Goal: Information Seeking & Learning: Learn about a topic

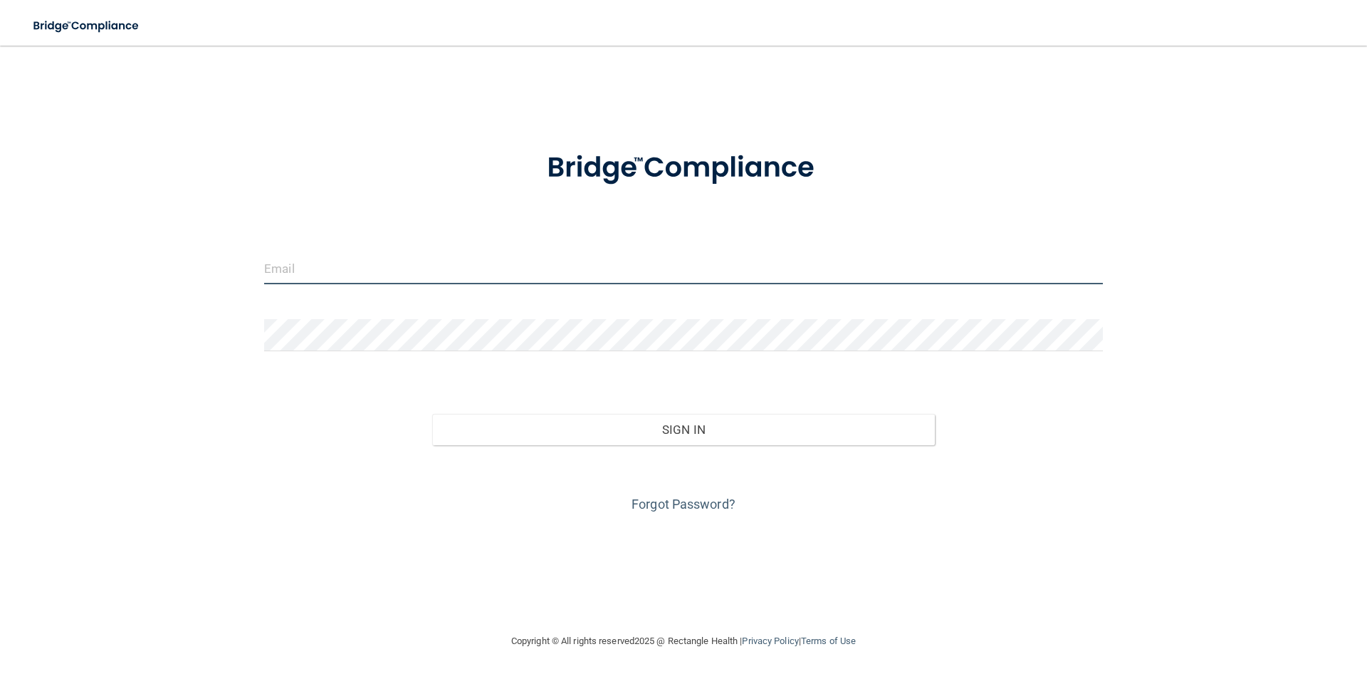
type input "[PERSON_NAME][EMAIL_ADDRESS][DOMAIN_NAME]"
click at [342, 272] on input "[PERSON_NAME][EMAIL_ADDRESS][DOMAIN_NAME]" at bounding box center [683, 268] width 839 height 32
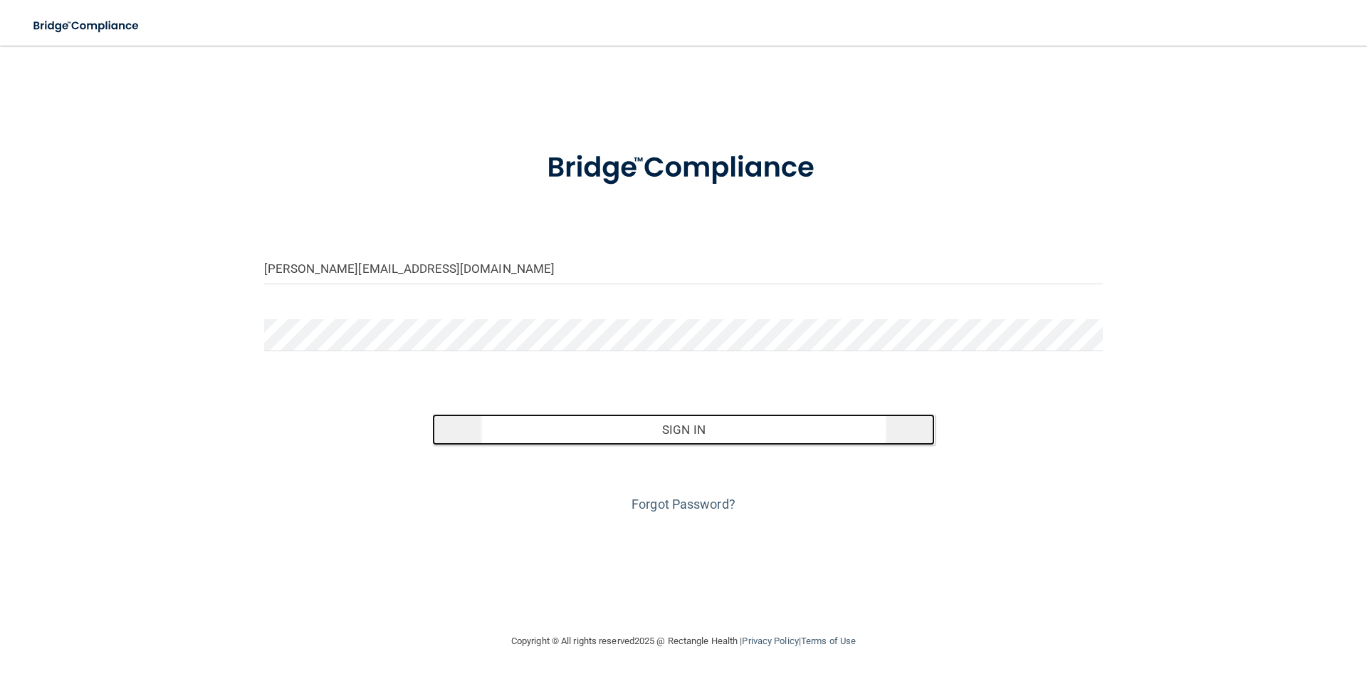
click at [739, 443] on button "Sign In" at bounding box center [684, 429] width 504 height 31
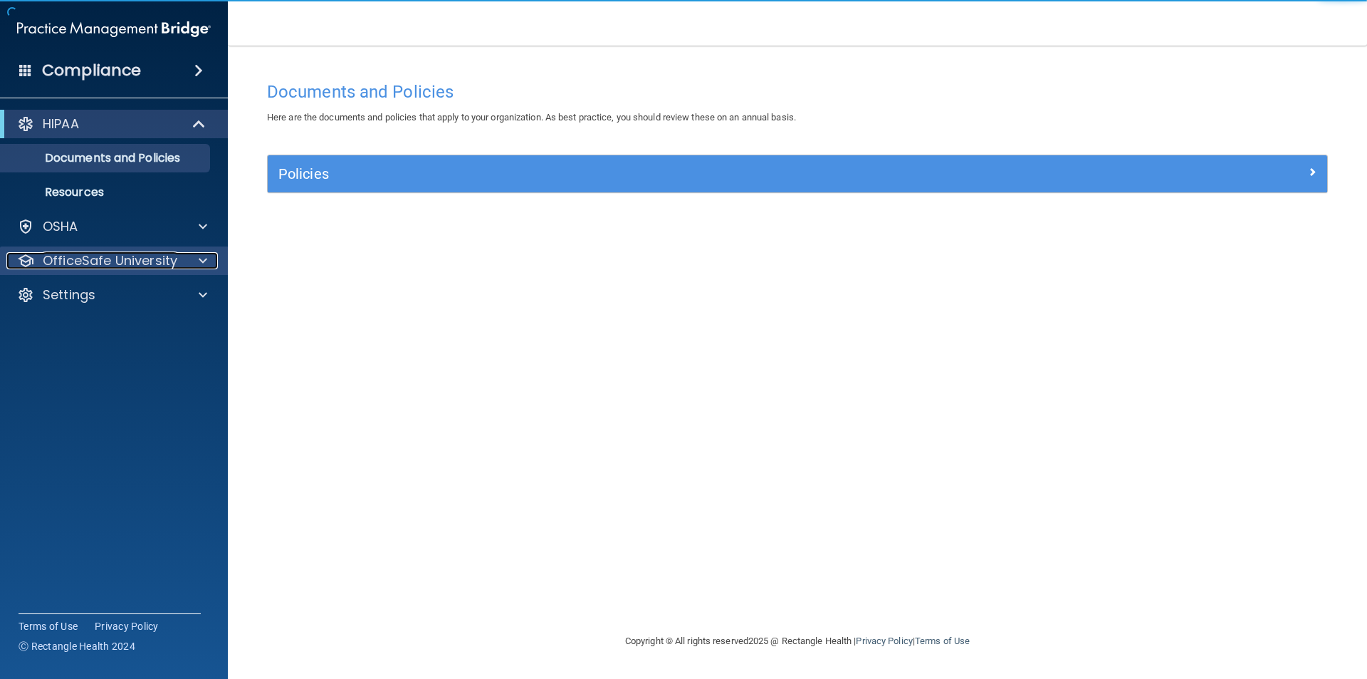
click at [133, 267] on p "OfficeSafe University" at bounding box center [110, 260] width 135 height 17
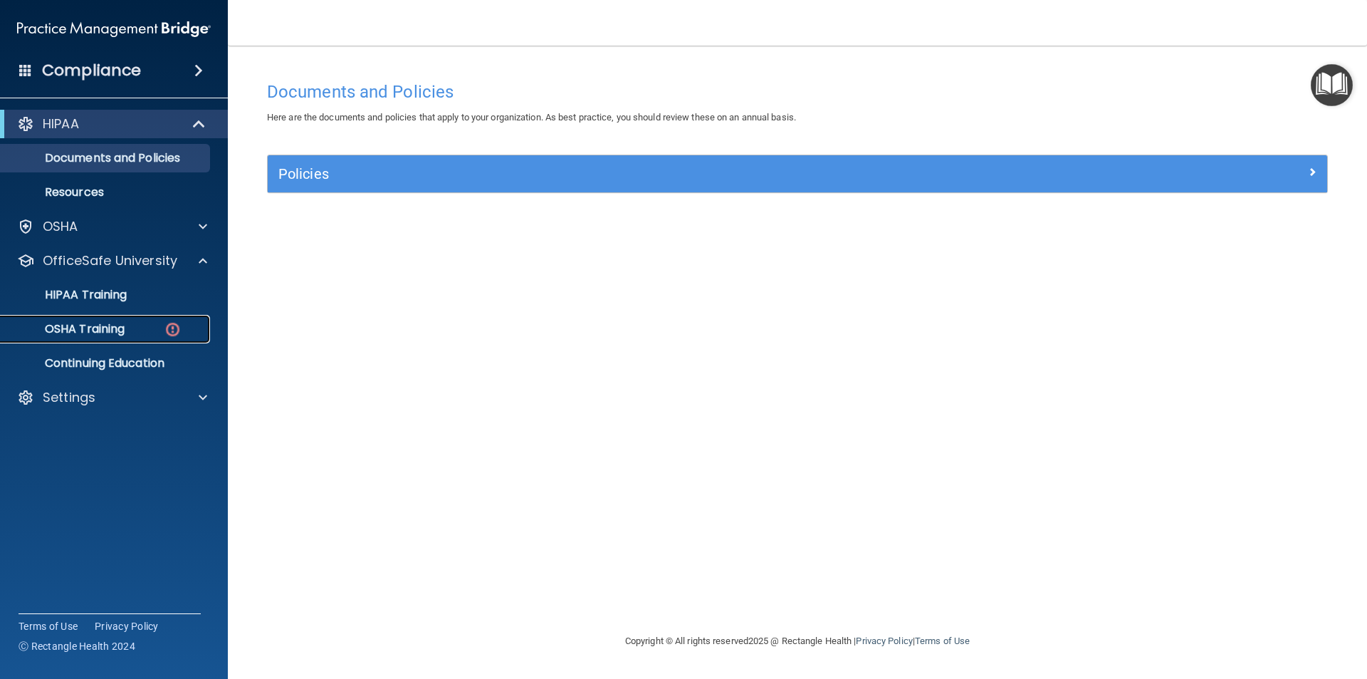
click at [163, 328] on div "OSHA Training" at bounding box center [106, 329] width 194 height 14
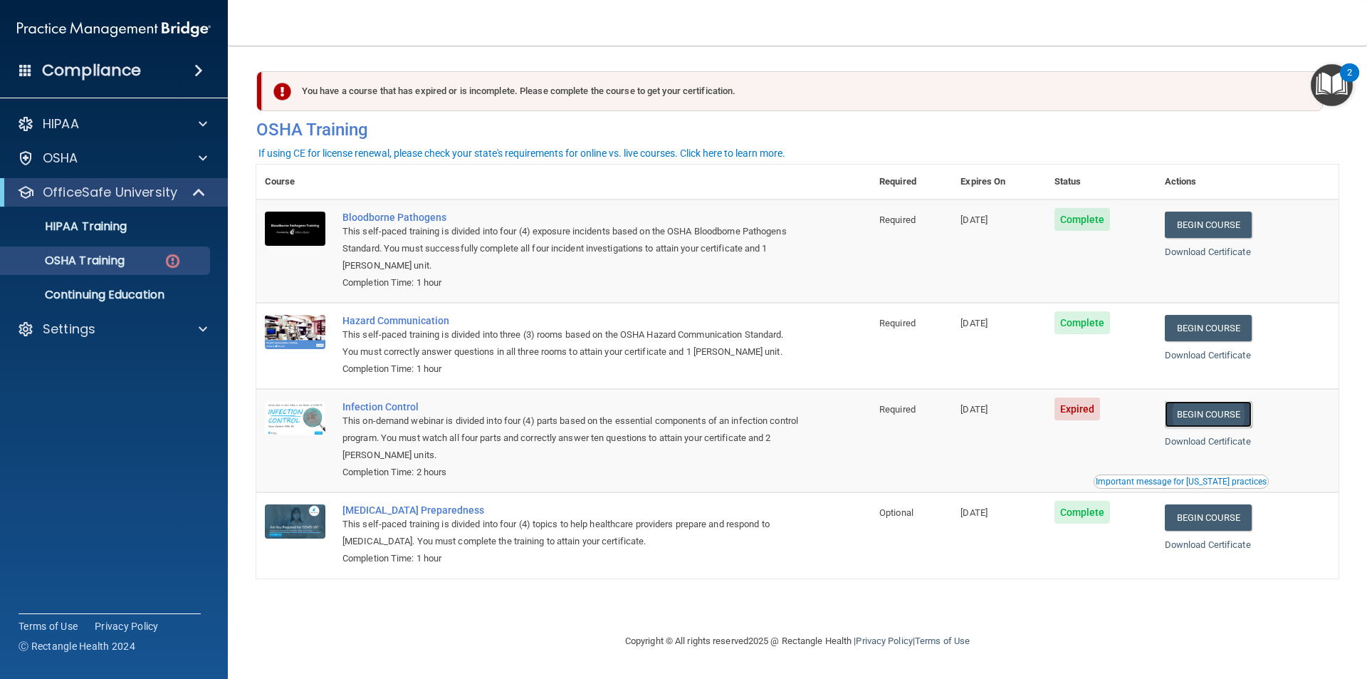
click at [1204, 412] on link "Begin Course" at bounding box center [1208, 414] width 87 height 26
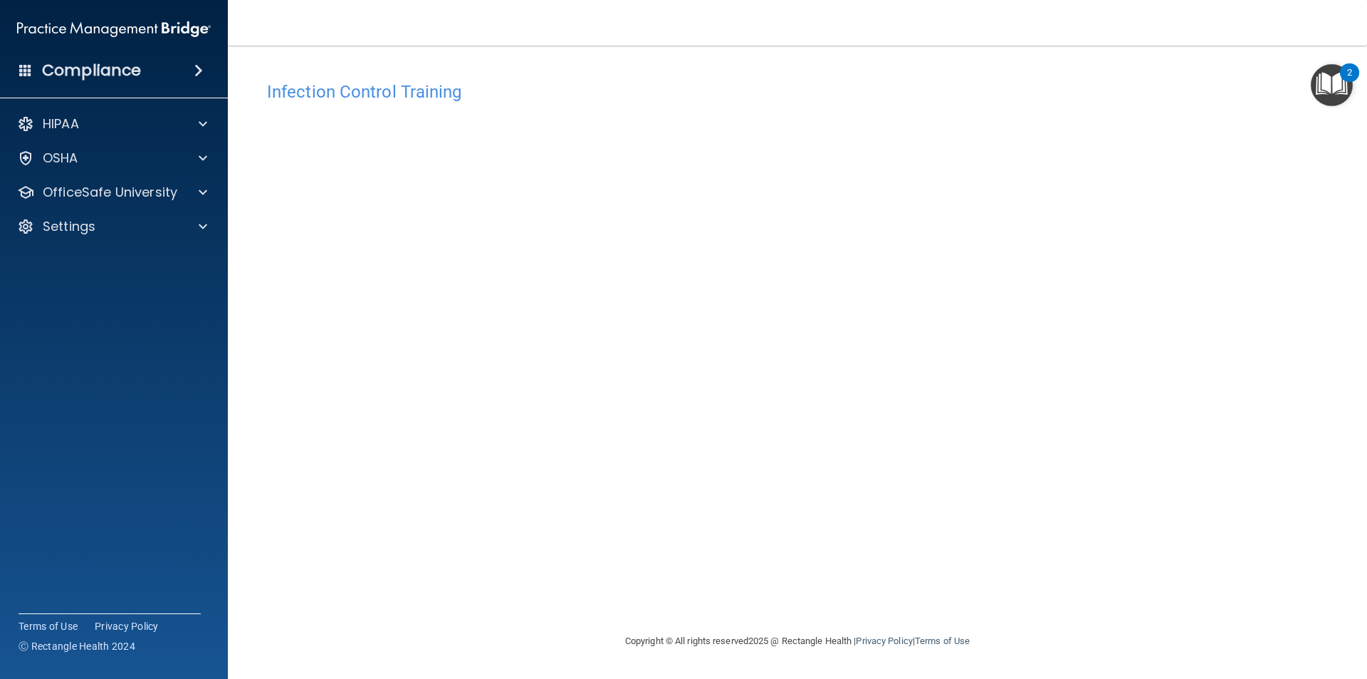
drag, startPoint x: 1250, startPoint y: 174, endPoint x: 533, endPoint y: 565, distance: 816.2
click at [533, 565] on div "Infection Control Training This course doesn’t expire until [DATE]. Are you sur…" at bounding box center [797, 353] width 1083 height 558
click at [91, 166] on div "OSHA" at bounding box center [94, 158] width 177 height 17
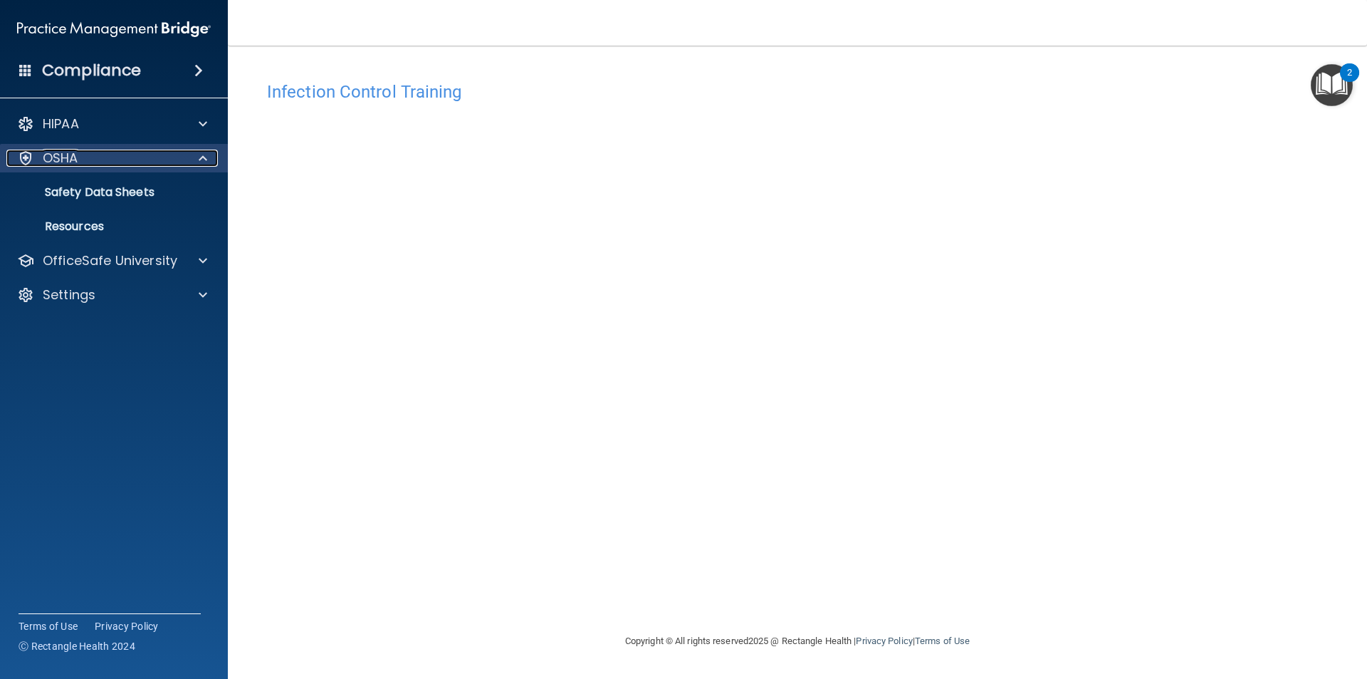
click at [172, 164] on div "OSHA" at bounding box center [94, 158] width 177 height 17
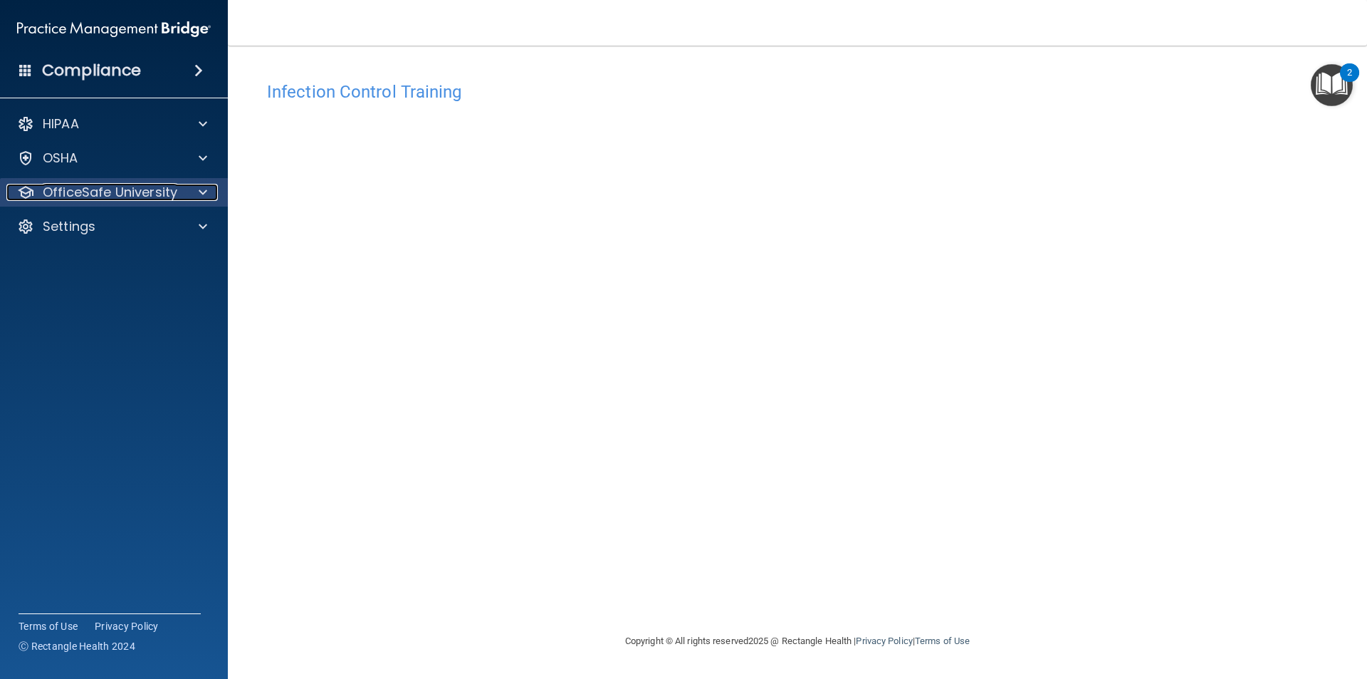
click at [125, 195] on p "OfficeSafe University" at bounding box center [110, 192] width 135 height 17
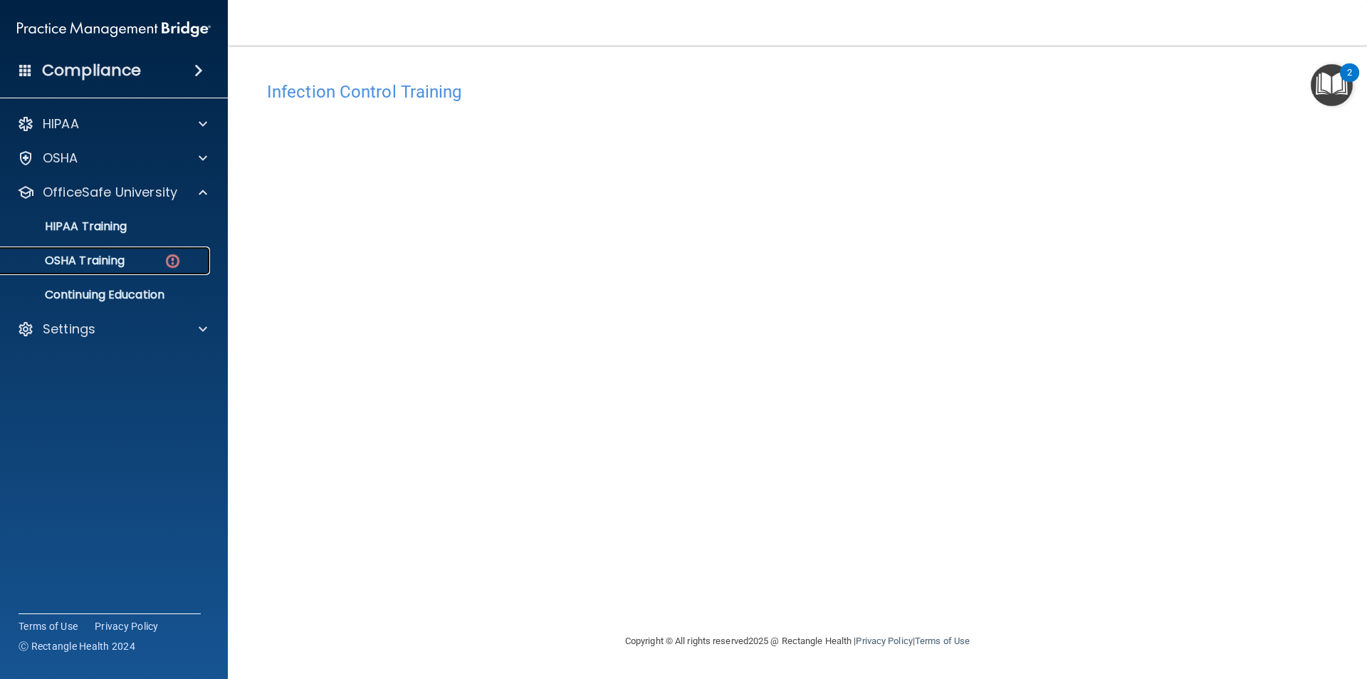
click at [137, 263] on div "OSHA Training" at bounding box center [106, 261] width 194 height 14
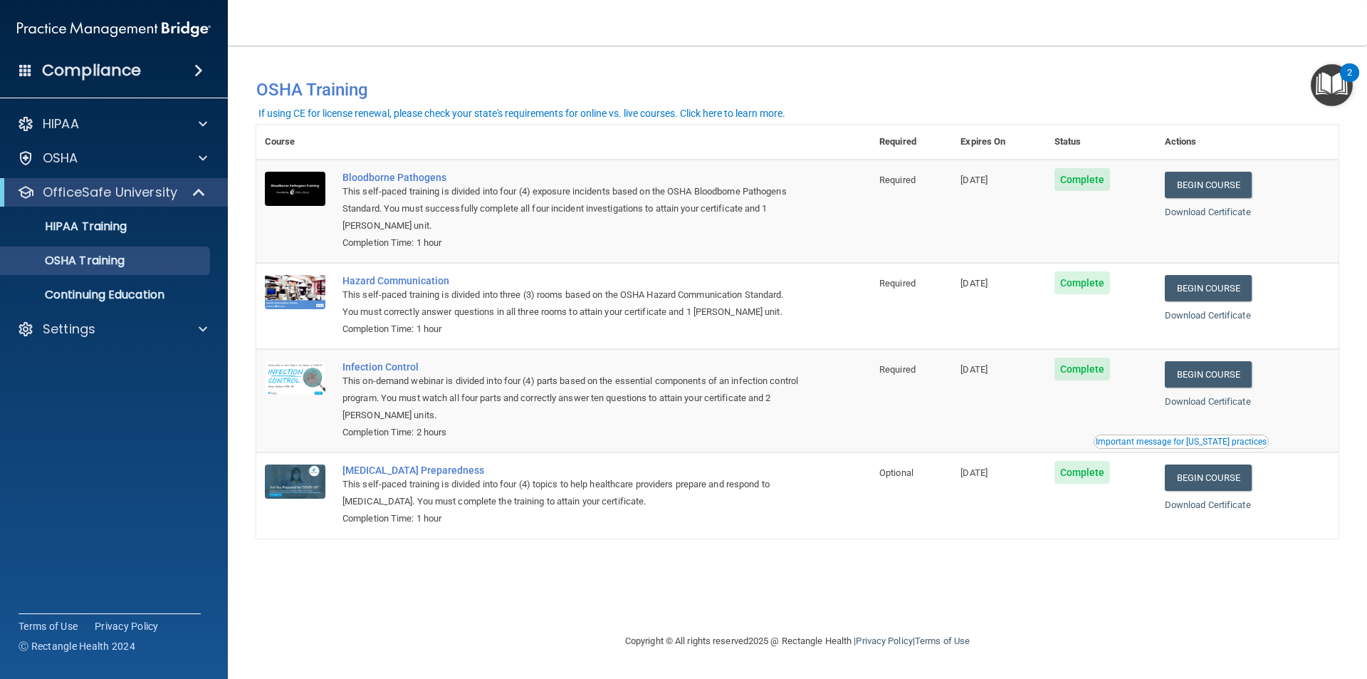
click at [1128, 439] on div "Important message for California practices" at bounding box center [1181, 441] width 171 height 9
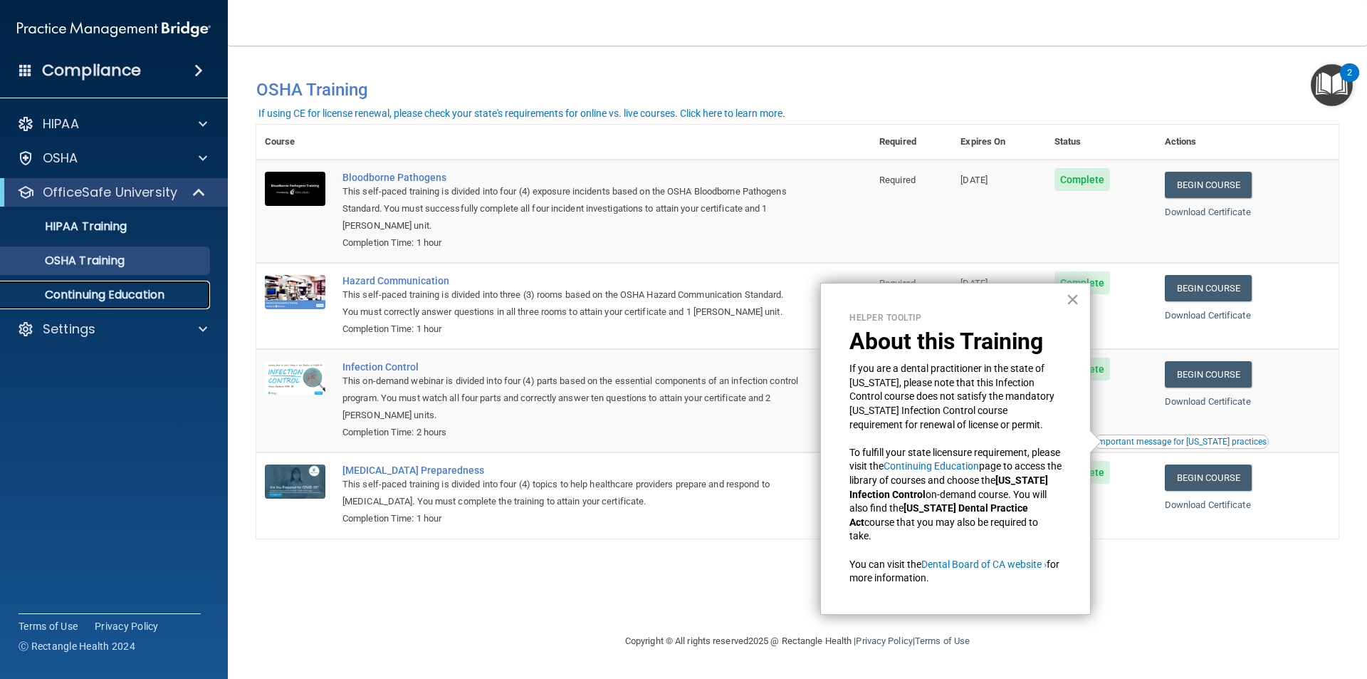
click at [159, 303] on link "Continuing Education" at bounding box center [98, 295] width 224 height 28
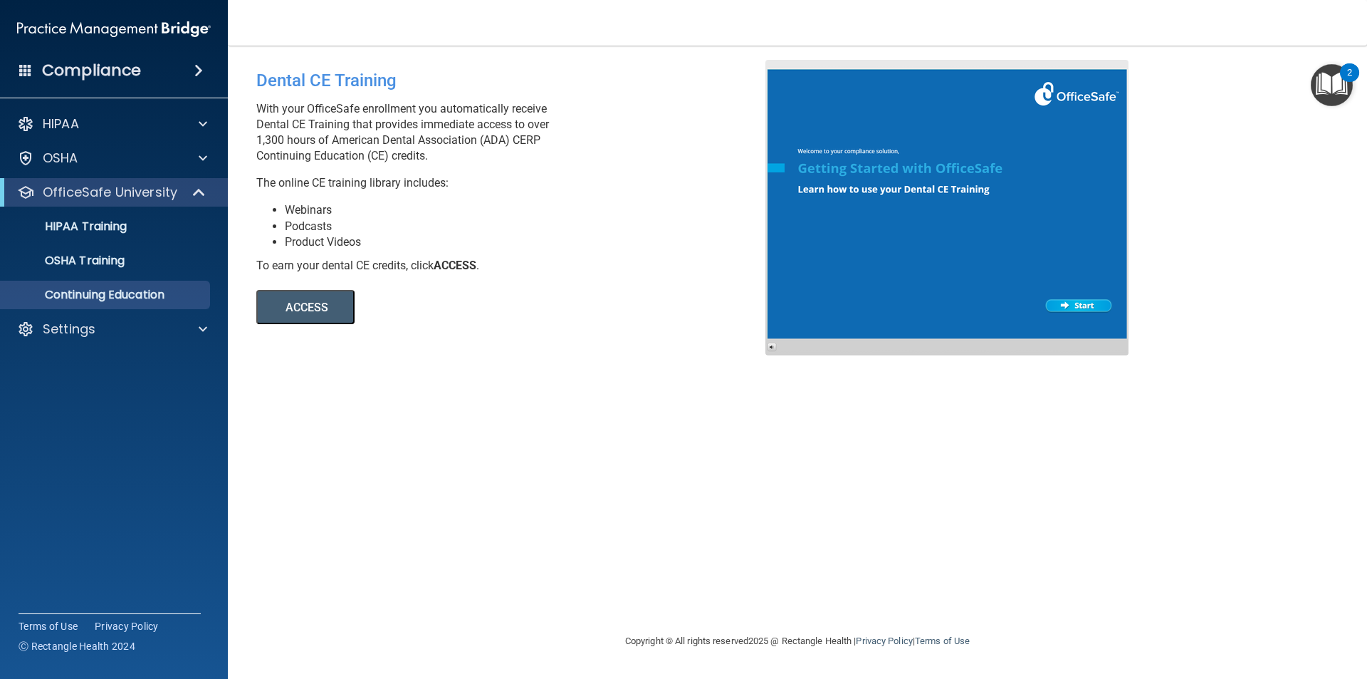
click at [311, 299] on button "ACCESS" at bounding box center [305, 307] width 98 height 34
